Goal: Task Accomplishment & Management: Complete application form

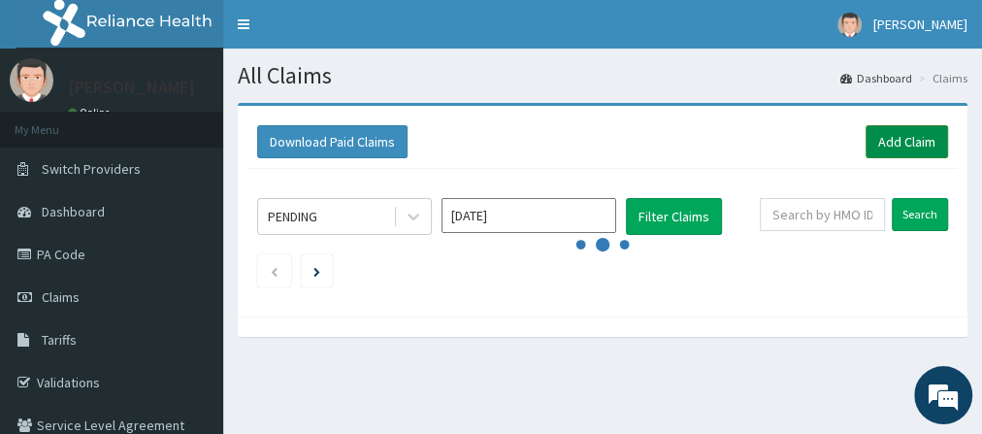
click at [926, 149] on link "Add Claim" at bounding box center [906, 141] width 82 height 33
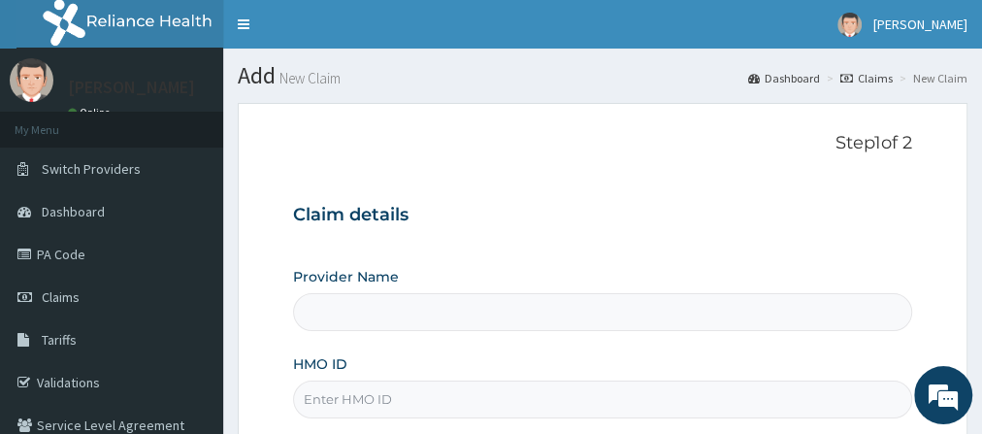
click at [497, 403] on input "HMO ID" at bounding box center [602, 399] width 619 height 38
type input "E"
type input "Go Fitness Gym"
type input "1"
type input "EYZ/10005/A"
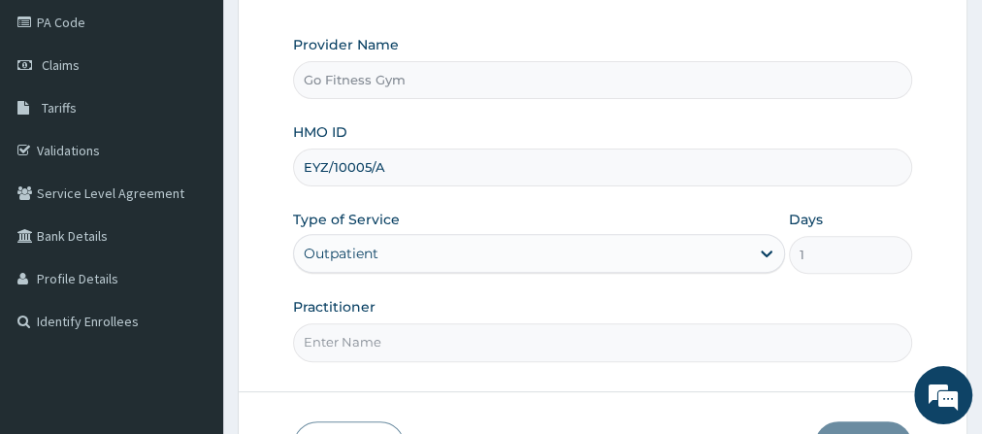
scroll to position [281, 0]
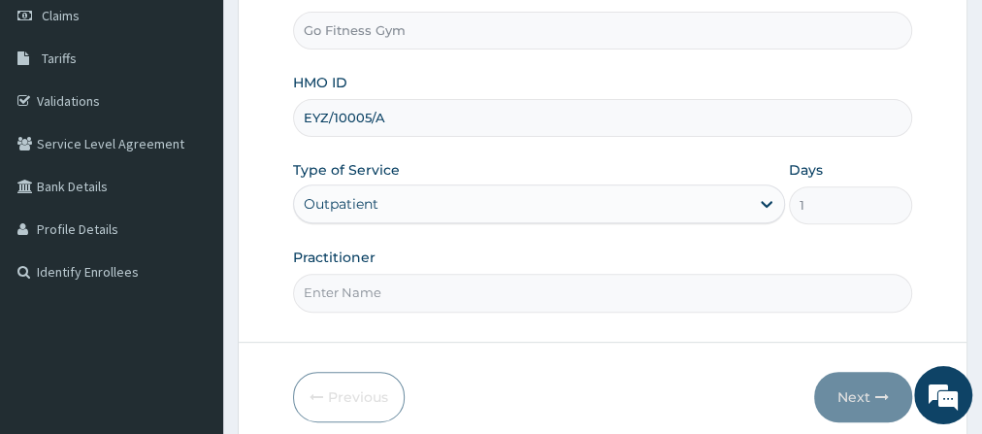
click at [486, 288] on input "Practitioner" at bounding box center [602, 293] width 619 height 38
type input "[GEOGRAPHIC_DATA]"
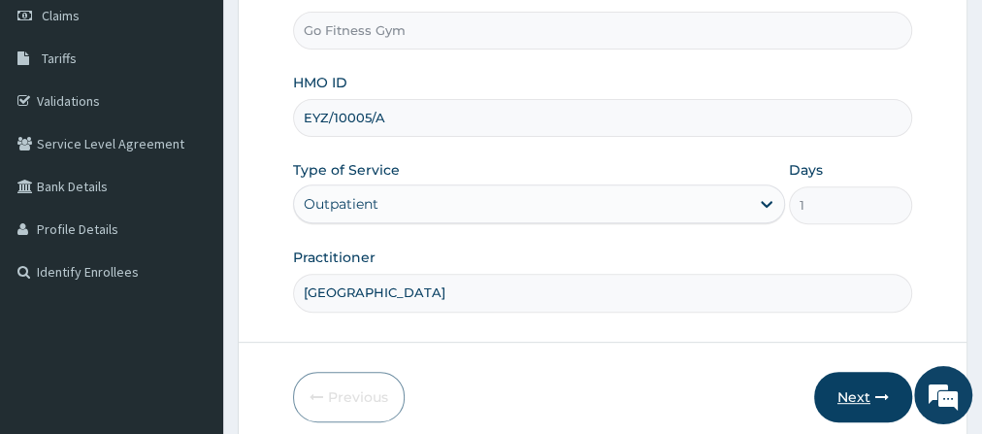
click at [847, 392] on button "Next" at bounding box center [863, 397] width 98 height 50
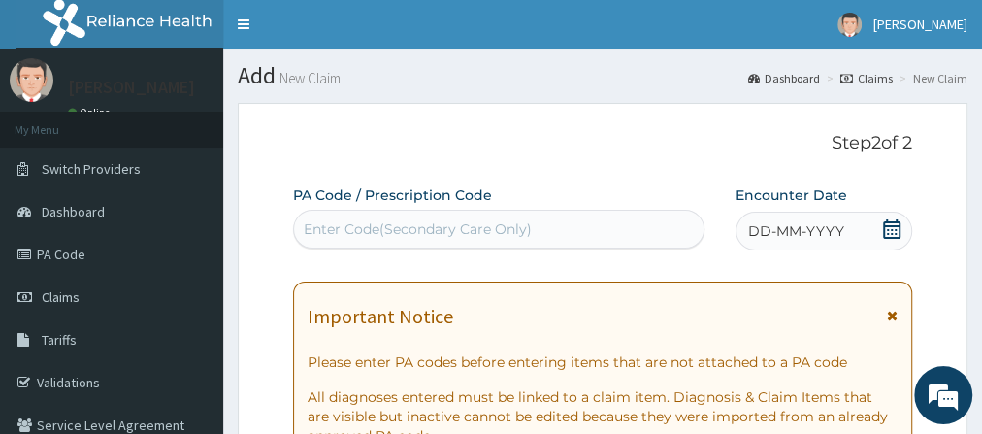
click at [528, 219] on div "Enter Code(Secondary Care Only)" at bounding box center [418, 228] width 228 height 19
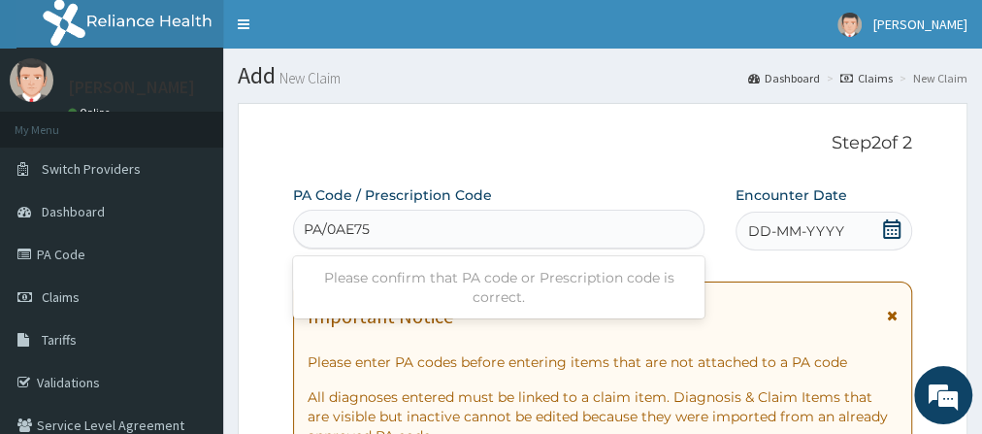
type input "PA/0AE759"
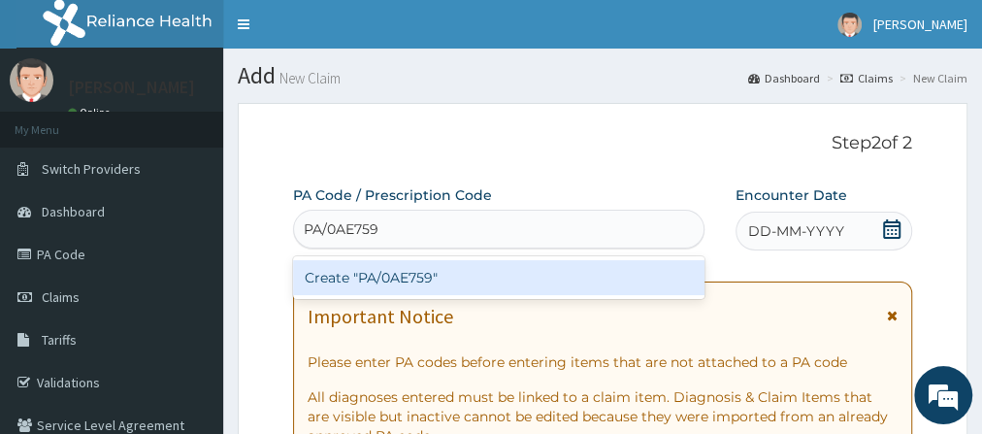
click at [543, 288] on div "Create "PA/0AE759"" at bounding box center [498, 277] width 411 height 35
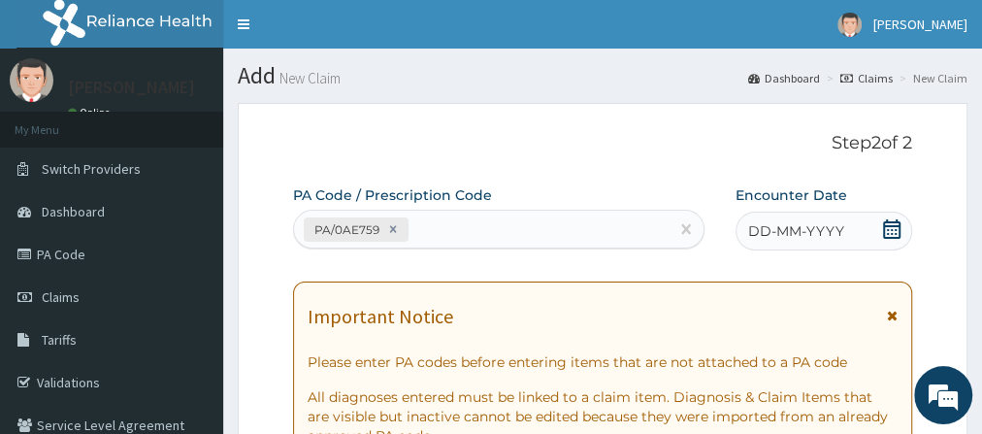
click at [894, 230] on icon at bounding box center [891, 228] width 19 height 19
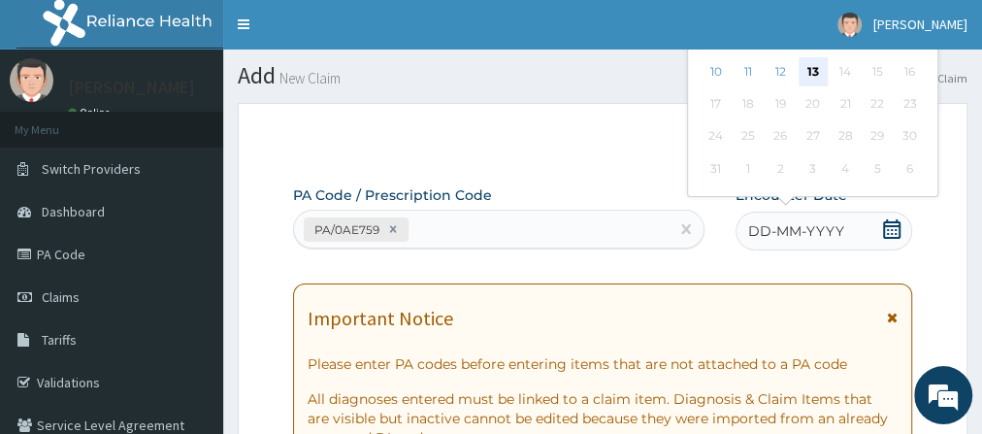
click at [804, 70] on div "13" at bounding box center [812, 71] width 29 height 29
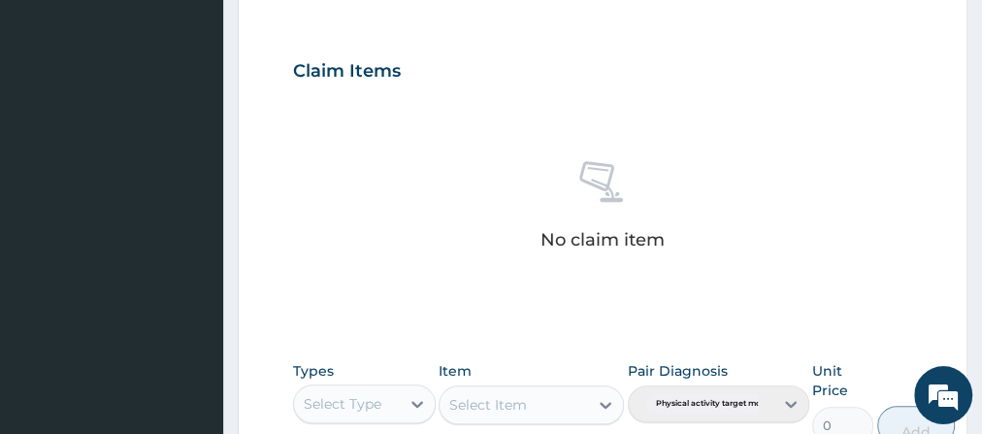
scroll to position [704, 0]
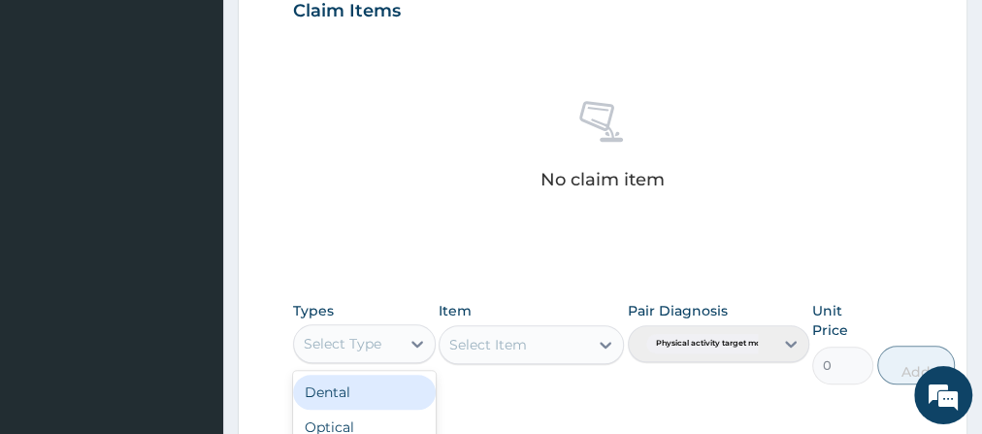
click at [315, 344] on div "Select Type" at bounding box center [343, 343] width 78 height 19
type input "GYM"
click at [352, 394] on div "Gym" at bounding box center [364, 391] width 143 height 35
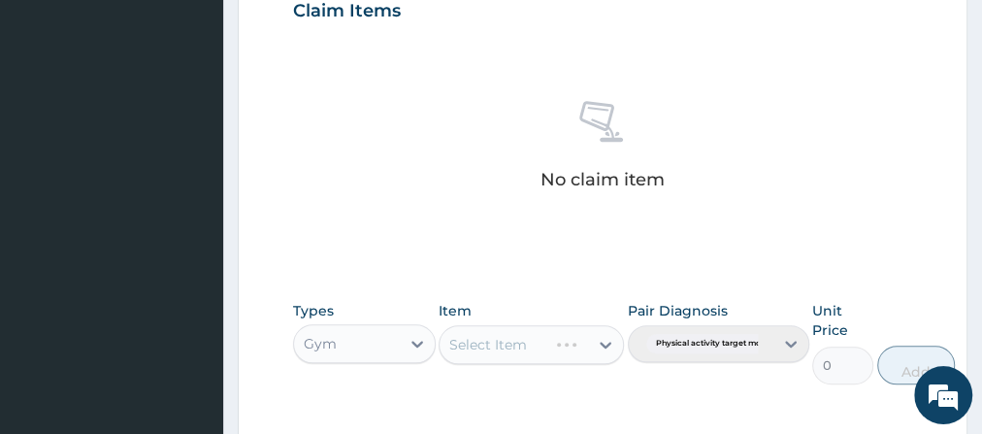
click at [570, 338] on div "Select Item" at bounding box center [530, 344] width 185 height 39
click at [570, 338] on div "Select Item" at bounding box center [513, 344] width 148 height 31
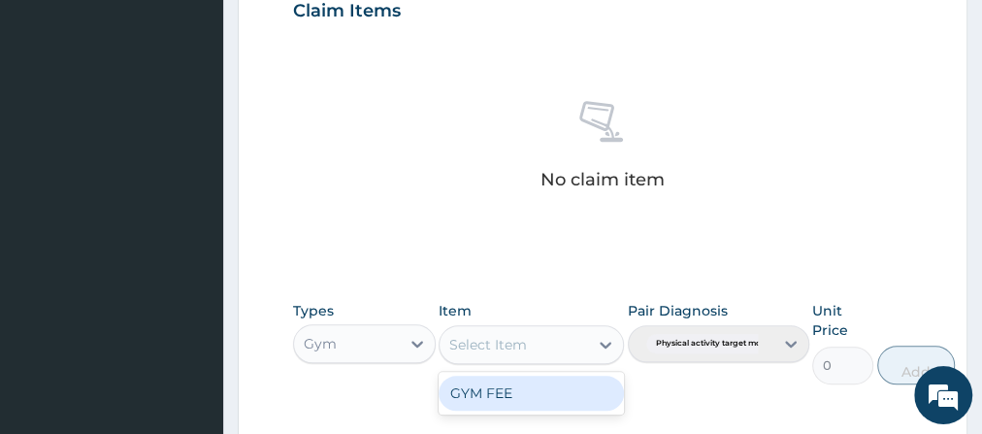
click at [557, 408] on div "GYM FEE" at bounding box center [530, 393] width 185 height 43
click at [587, 388] on div "GYM FEE" at bounding box center [530, 392] width 185 height 35
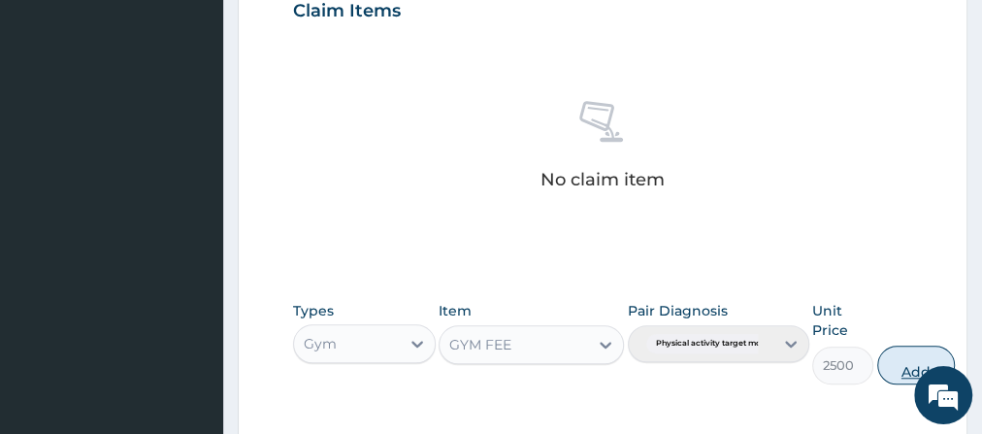
click at [917, 355] on button "Add" at bounding box center [916, 364] width 78 height 39
type input "0"
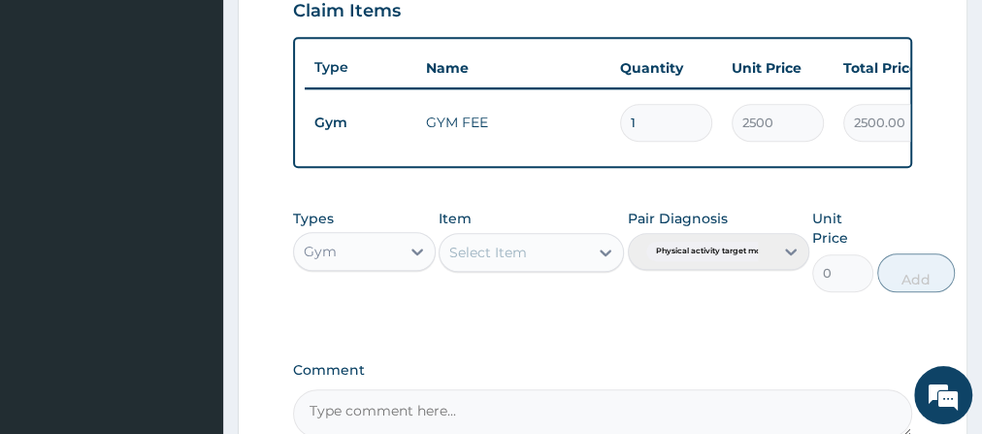
scroll to position [918, 0]
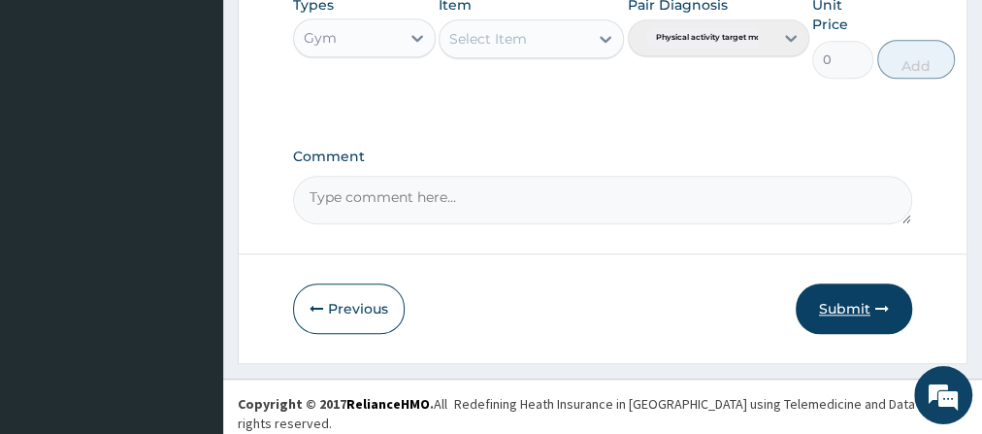
click at [840, 334] on button "Submit" at bounding box center [853, 308] width 116 height 50
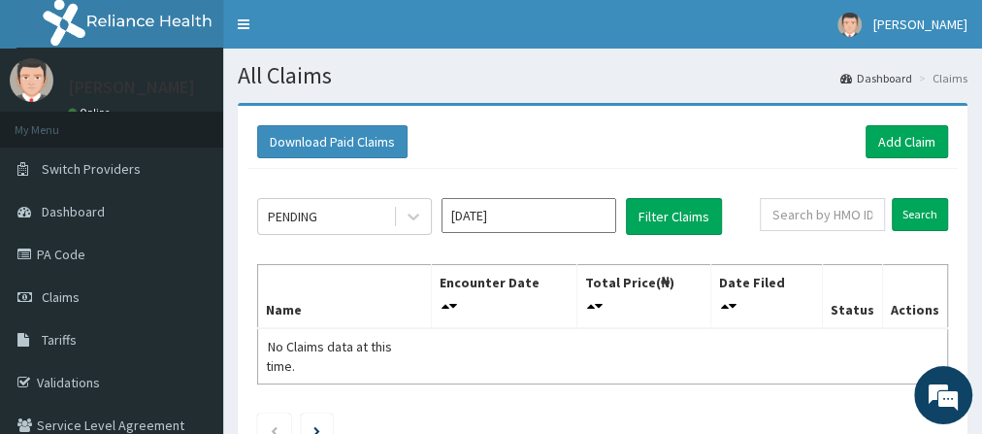
click at [600, 198] on div "Aug 2025" at bounding box center [528, 216] width 175 height 37
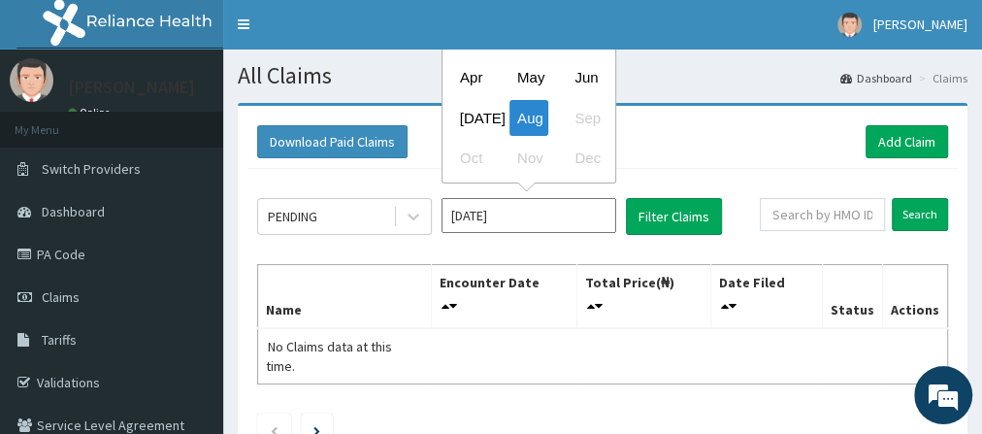
click at [601, 198] on input "Aug 2025" at bounding box center [528, 215] width 175 height 35
click at [552, 308] on table "Name Encounter Date Total Price(₦) Date Filed Status Actions No Claims data at …" at bounding box center [602, 324] width 691 height 120
